Goal: Book appointment/travel/reservation

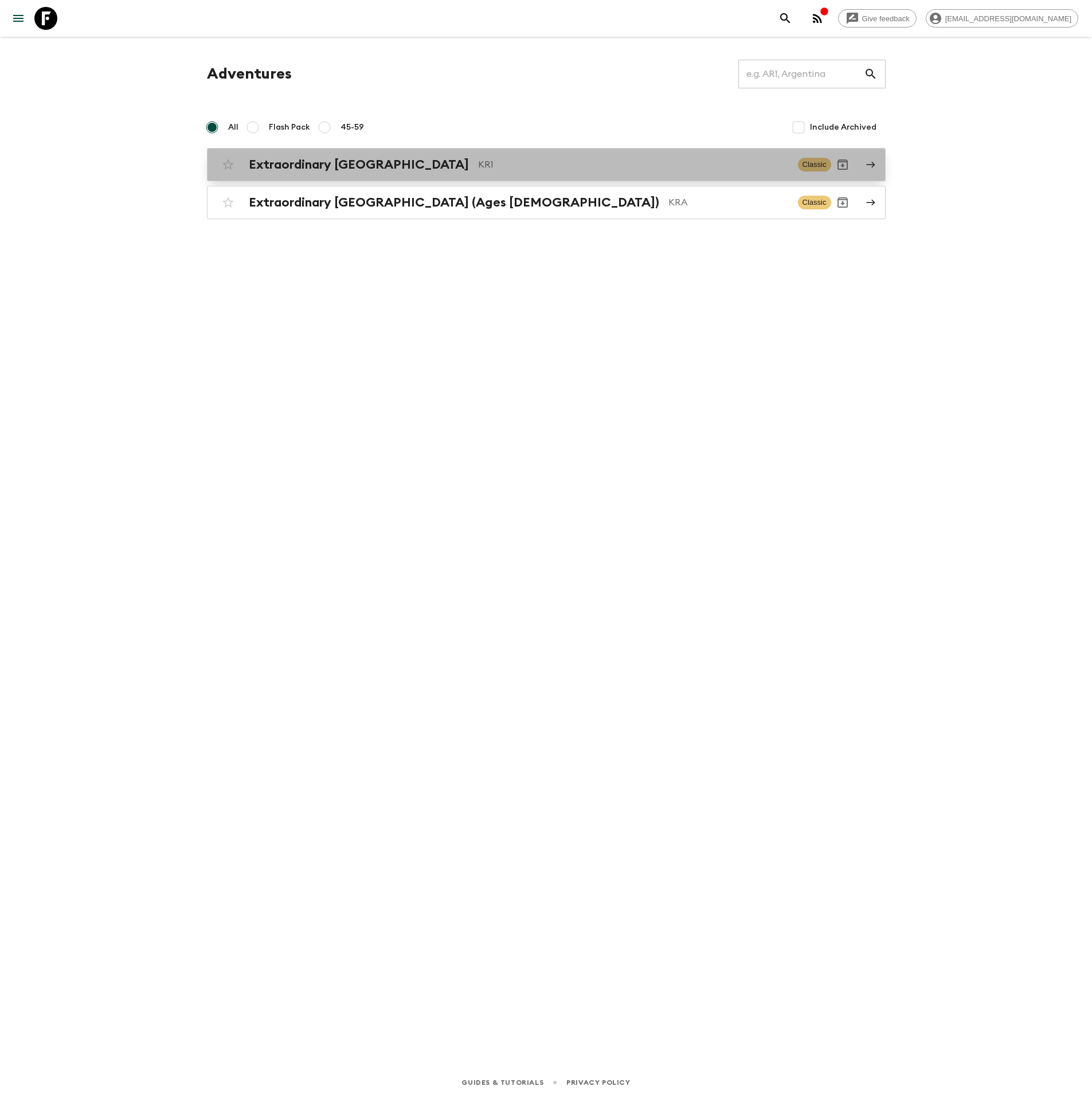
click at [478, 168] on p "KR1" at bounding box center [633, 165] width 311 height 13
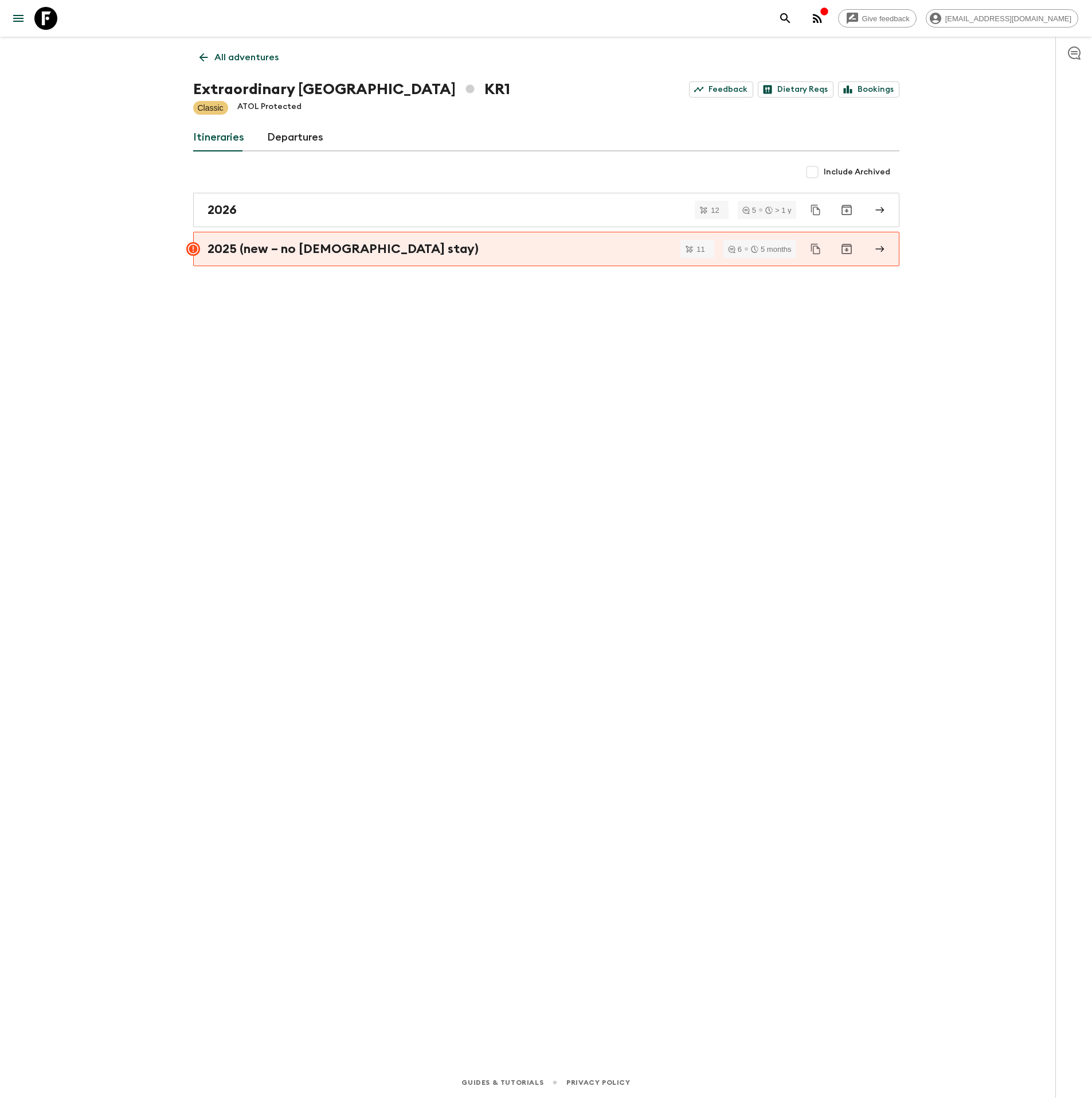
click at [825, 20] on icon "button" at bounding box center [818, 18] width 13 height 13
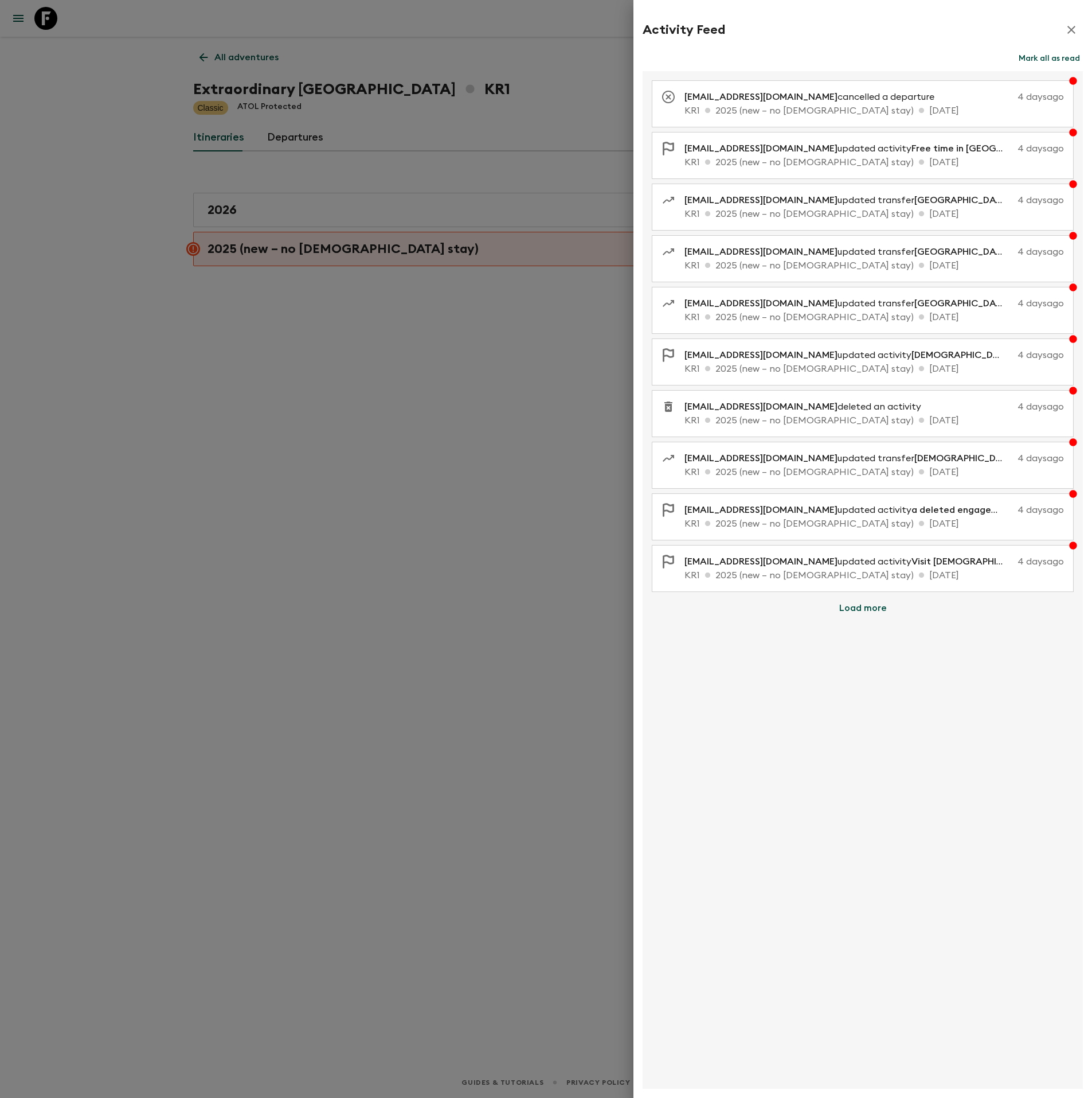
click at [404, 250] on div at bounding box center [546, 549] width 1092 height 1098
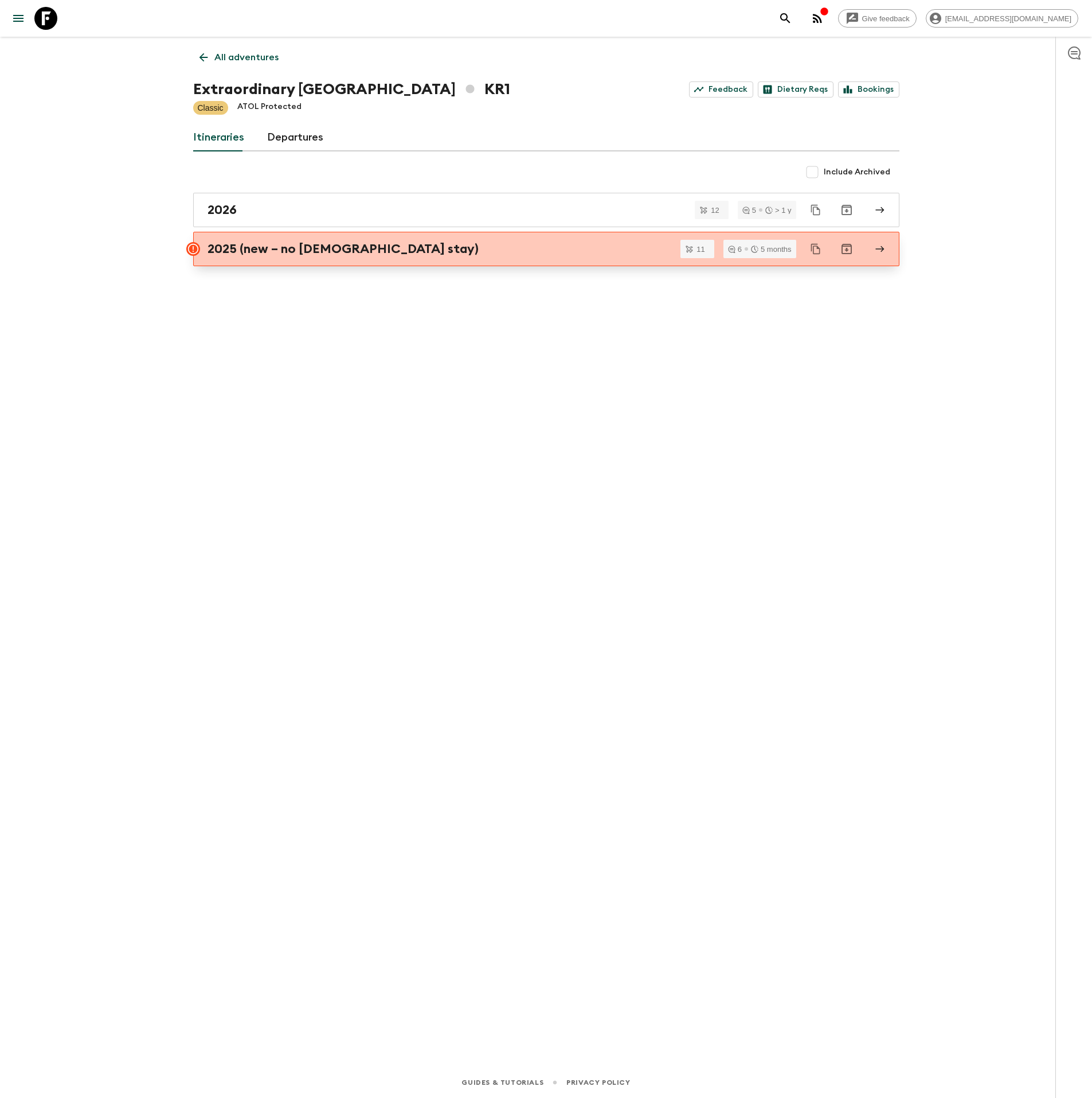
click at [387, 255] on div "2025 (new – no [DEMOGRAPHIC_DATA] stay)" at bounding box center [536, 248] width 656 height 14
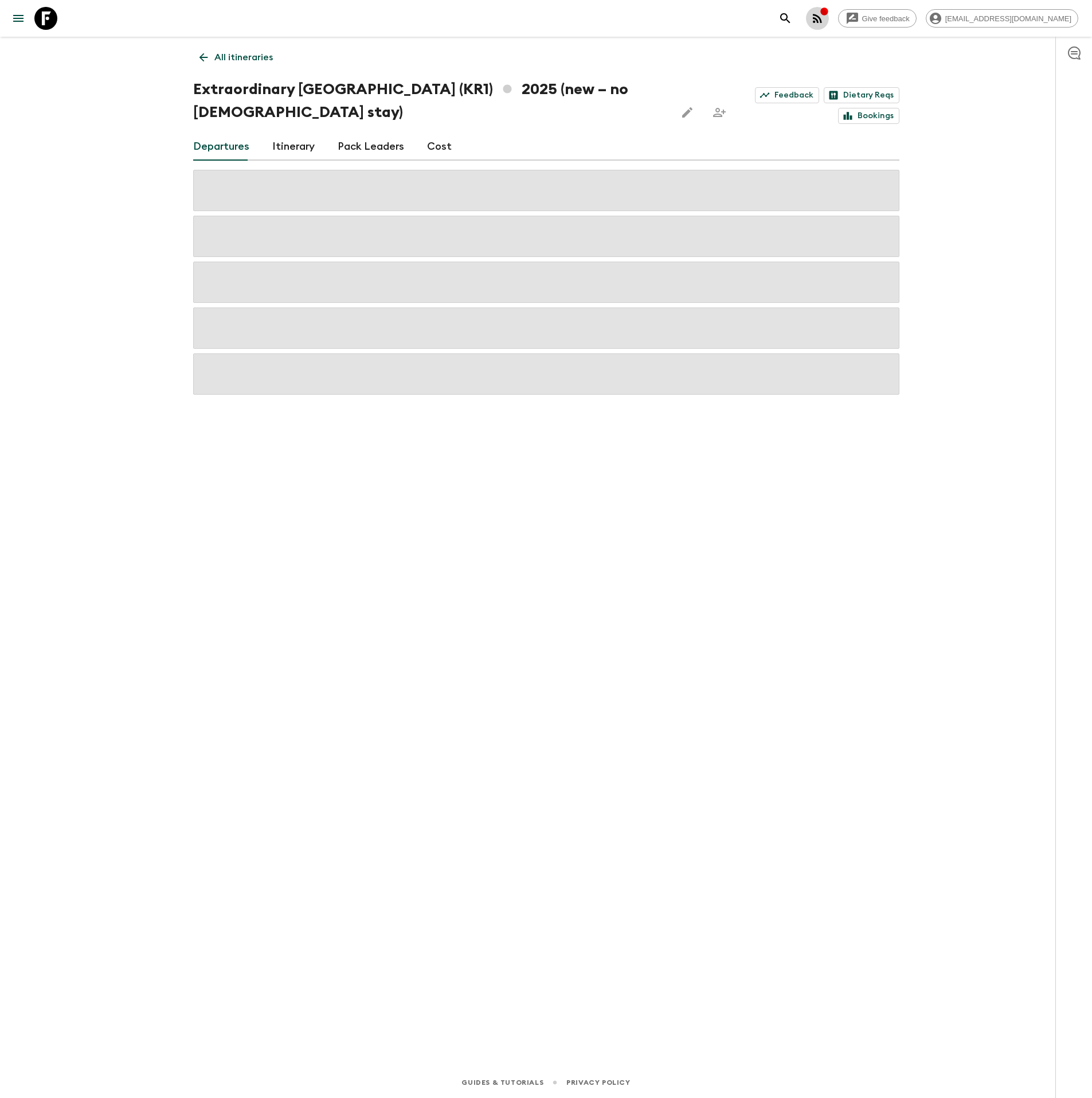
click at [823, 17] on icon "button" at bounding box center [818, 18] width 10 height 10
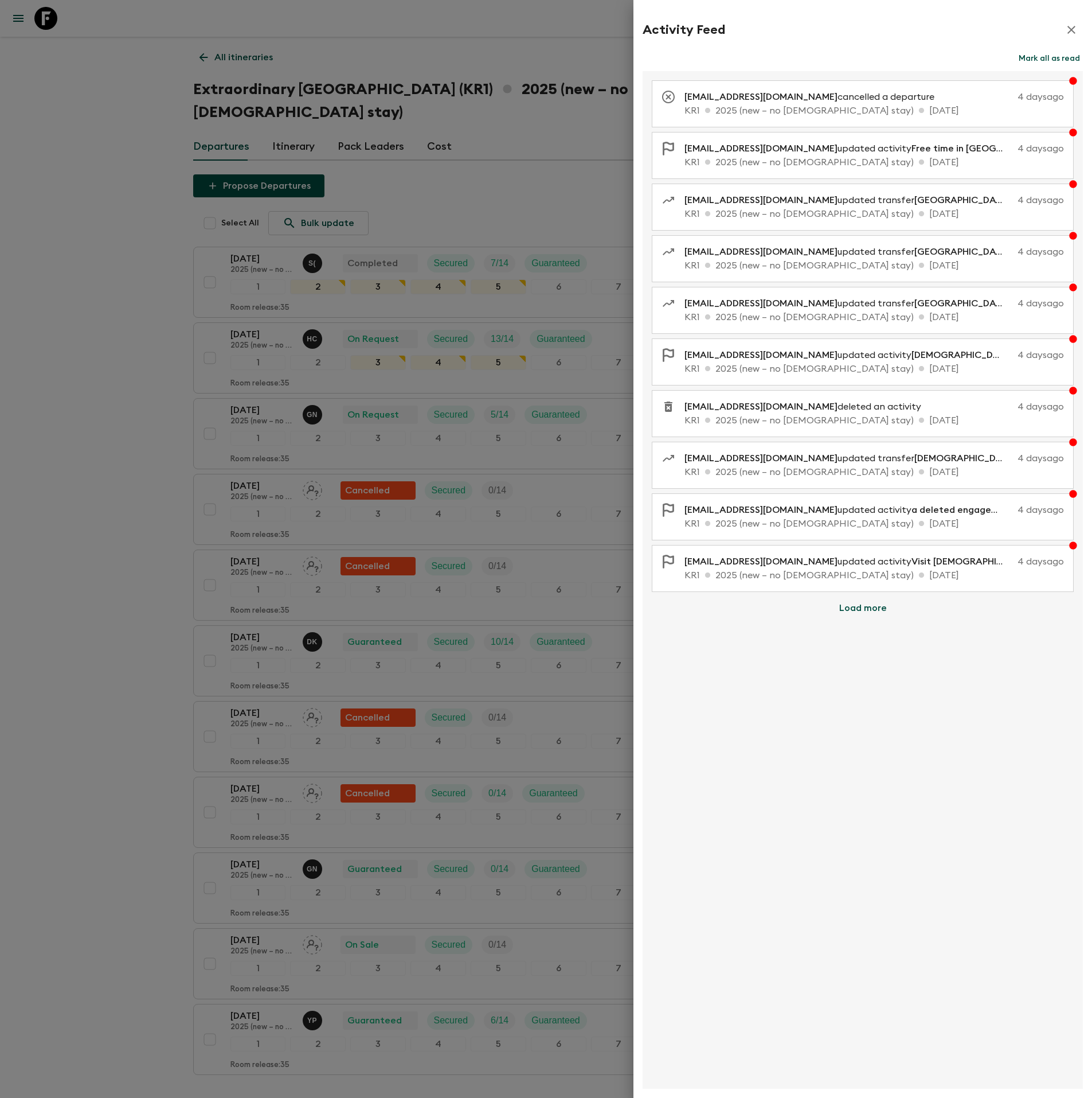
click at [121, 522] on div at bounding box center [546, 549] width 1092 height 1098
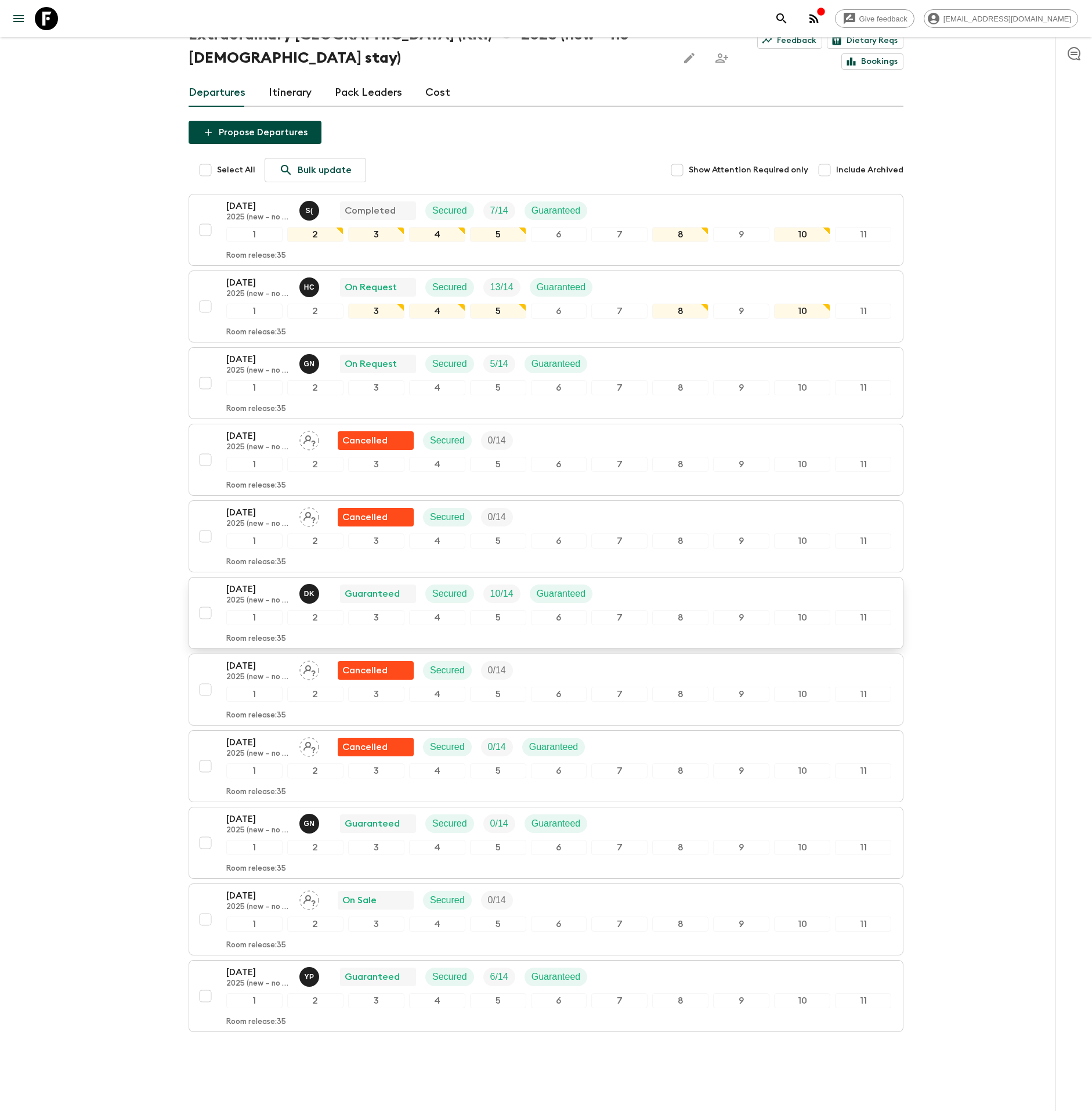
scroll to position [83, 0]
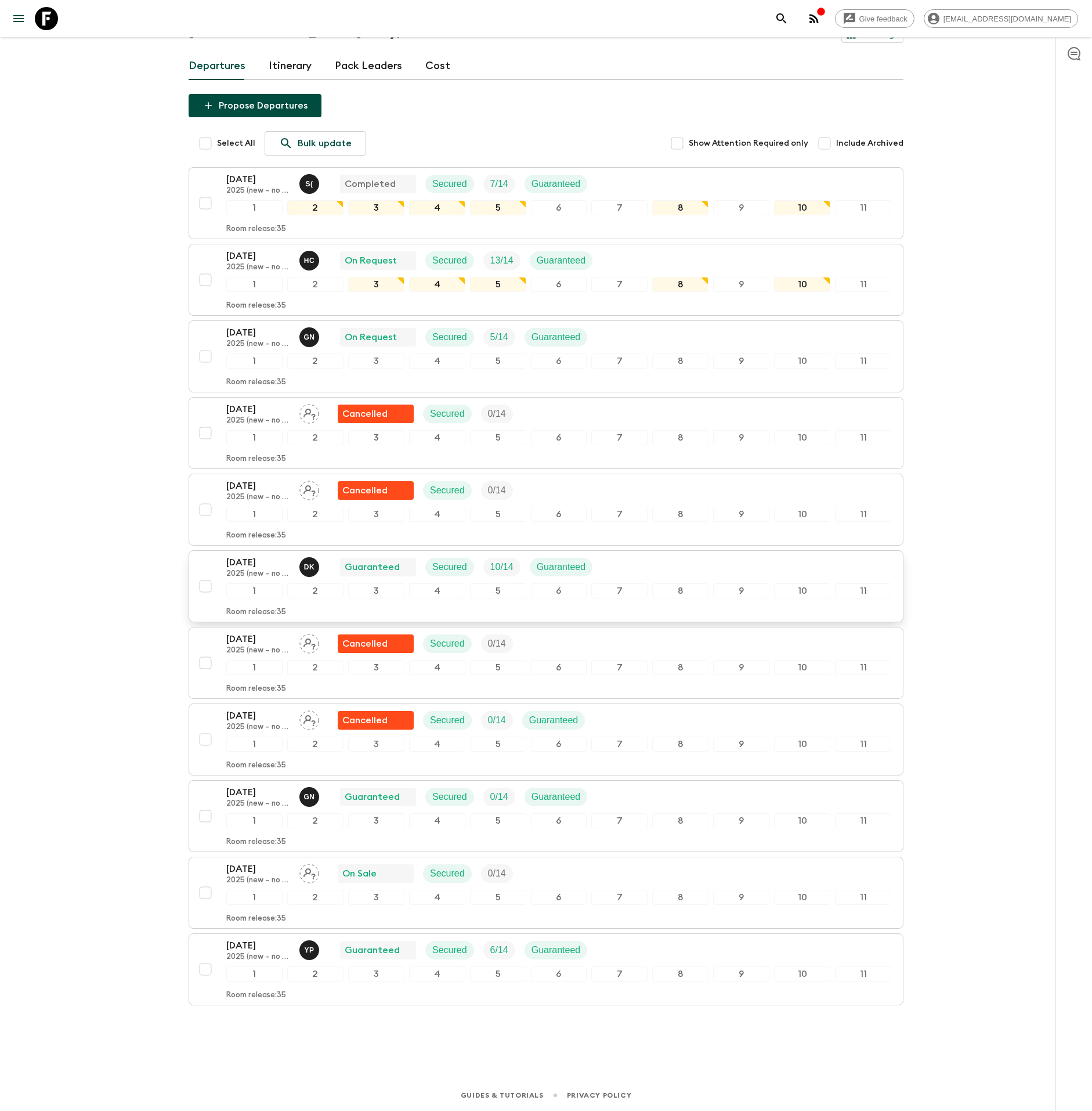
click at [634, 568] on div "[DATE] 2025 (new – no temple stay) D K Guaranteed Secured 10 / 14 Guaranteed" at bounding box center [558, 567] width 665 height 23
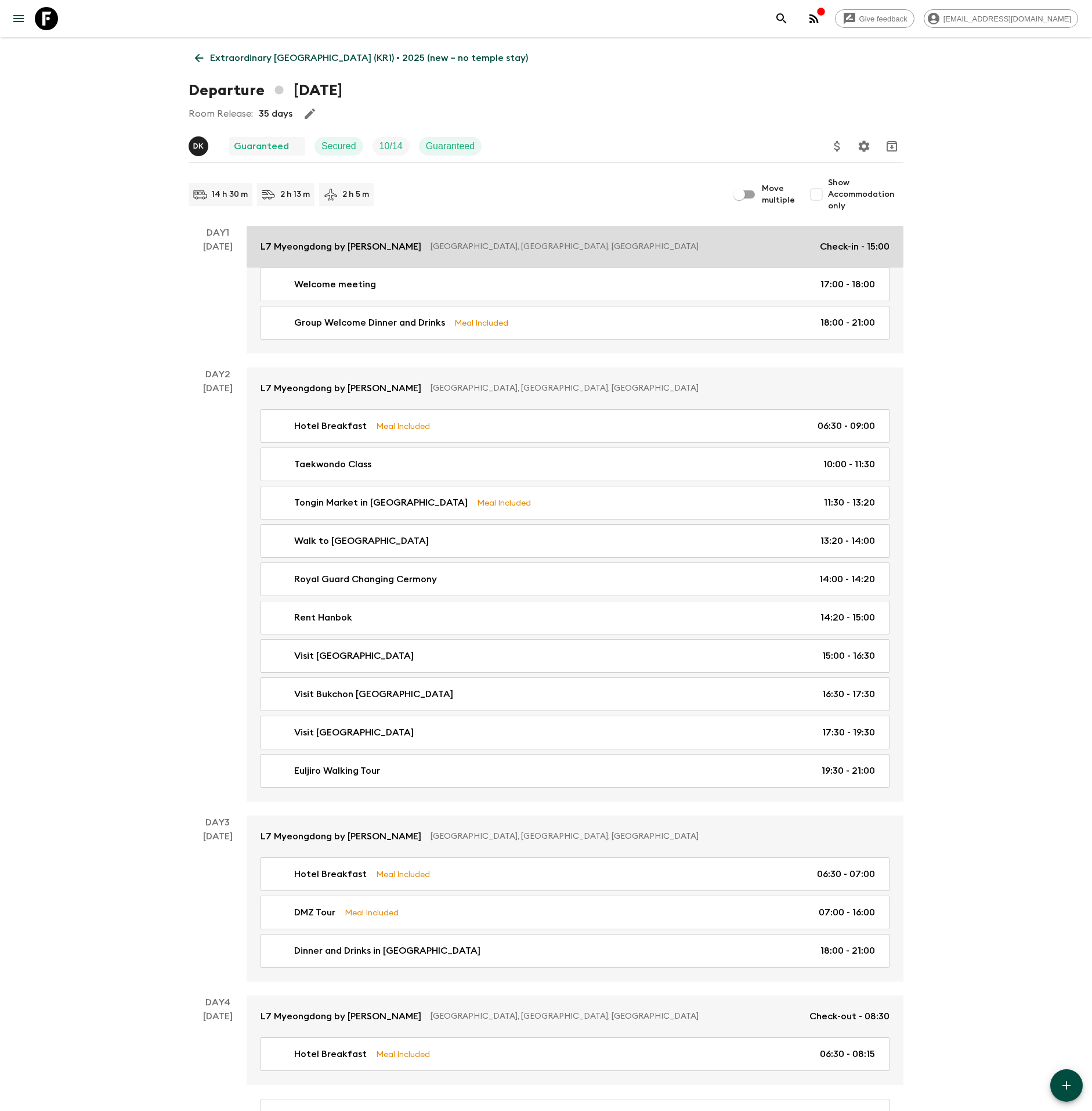
click at [445, 241] on p "[GEOGRAPHIC_DATA], [GEOGRAPHIC_DATA], [GEOGRAPHIC_DATA]" at bounding box center [620, 246] width 380 height 12
